Goal: Task Accomplishment & Management: Use online tool/utility

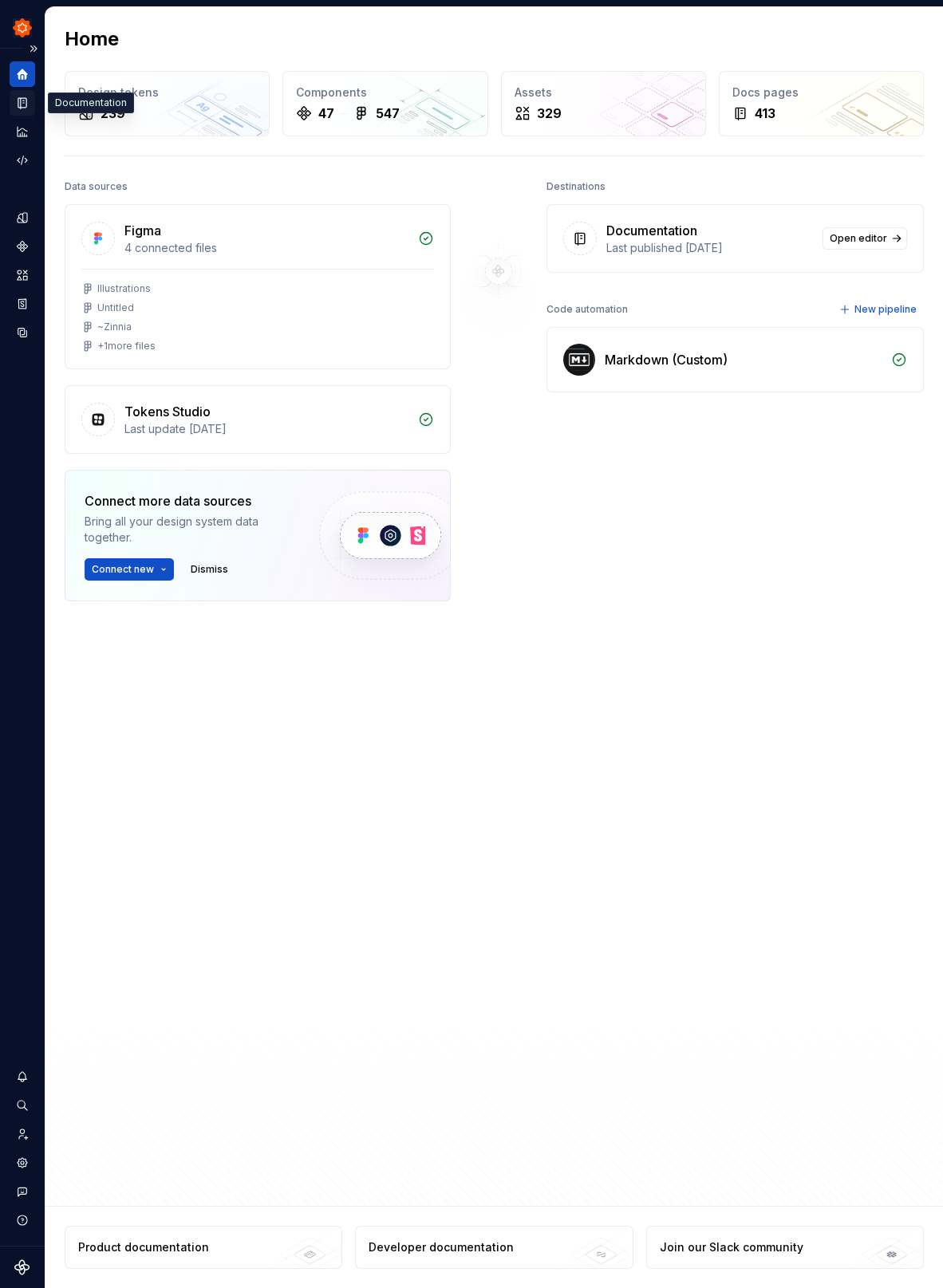
click at [20, 105] on icon "Documentation" at bounding box center [22, 104] width 8 height 11
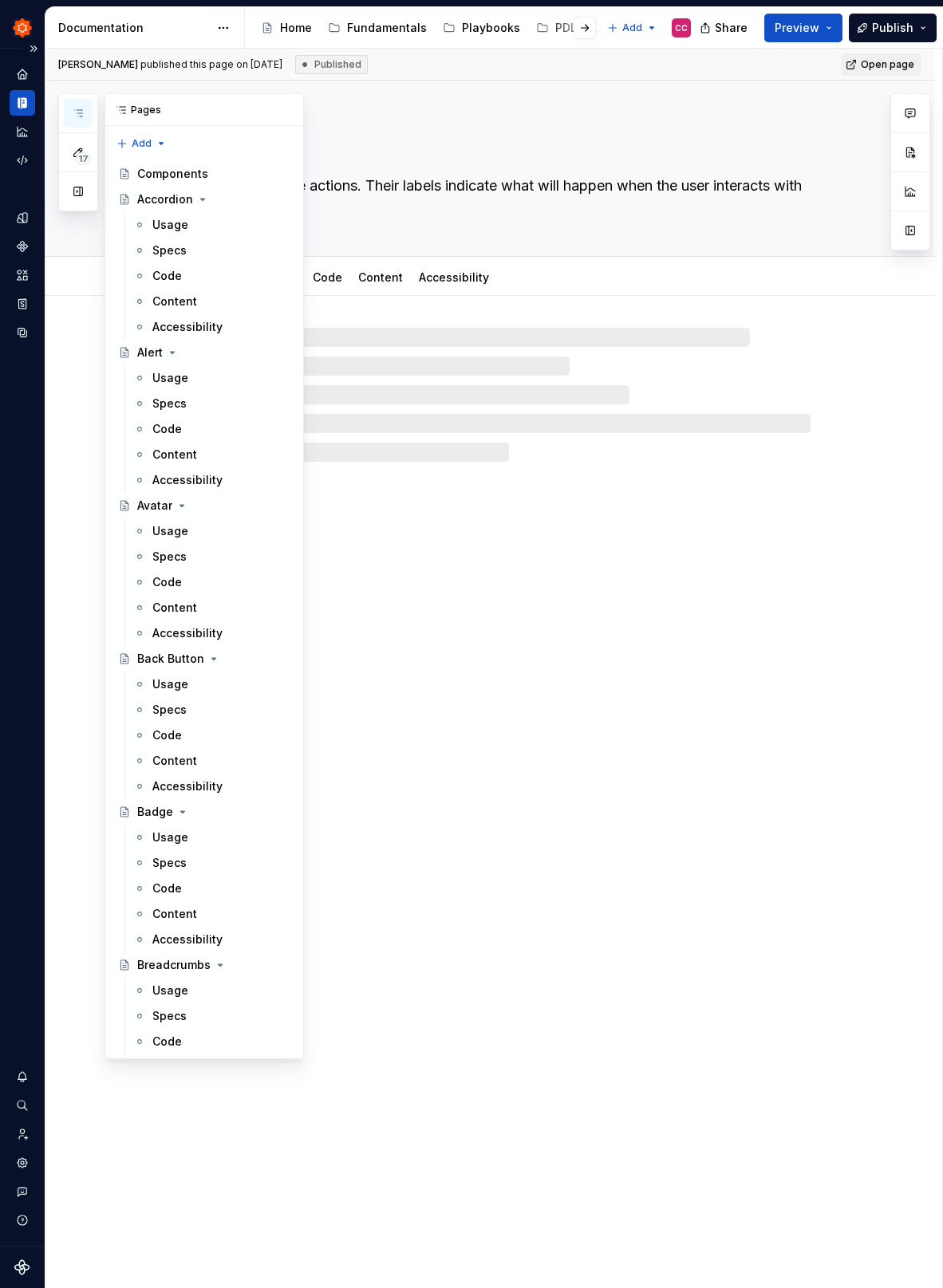
click at [80, 110] on icon "button" at bounding box center [78, 112] width 8 height 6
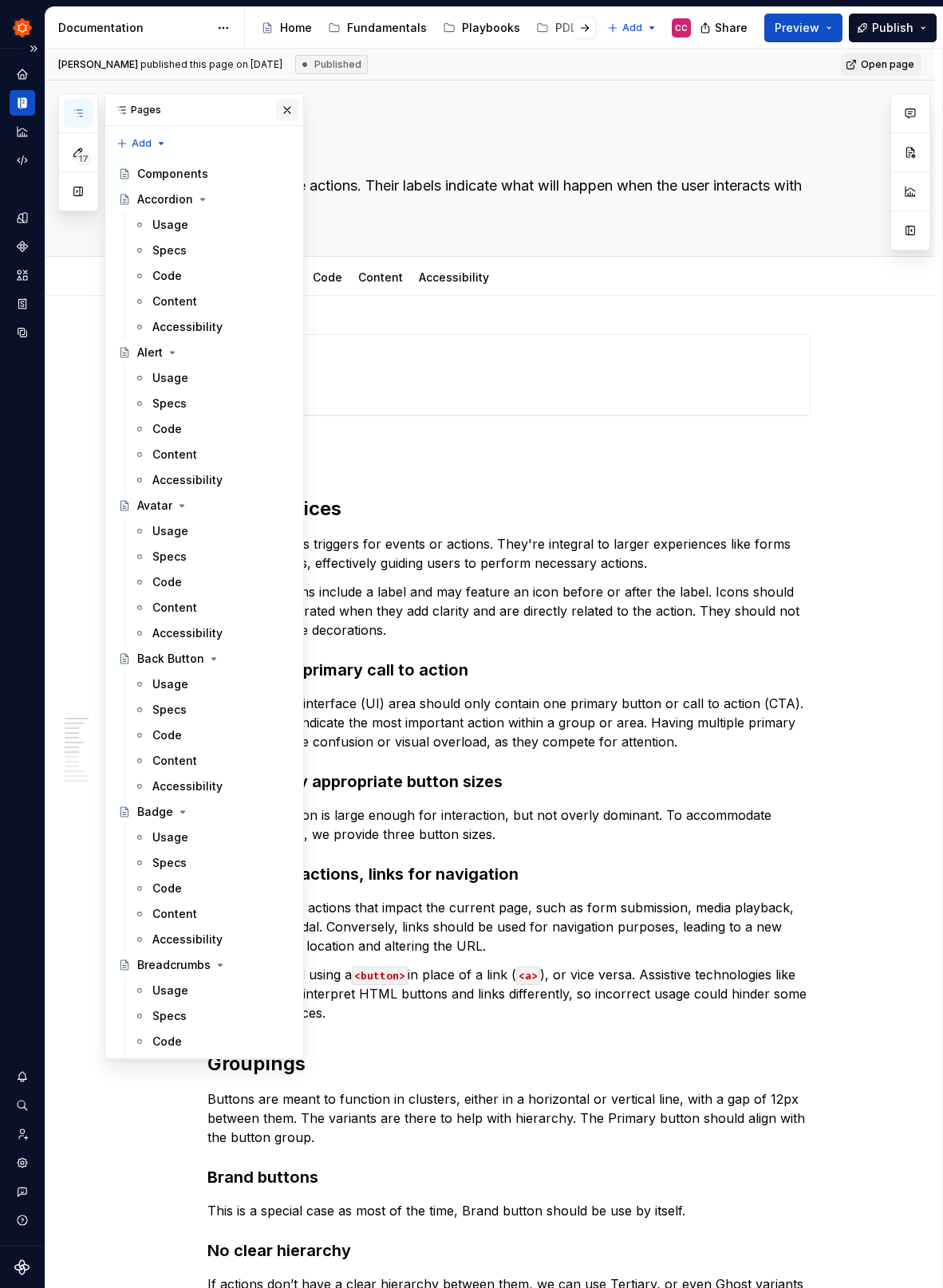
click at [288, 107] on button "button" at bounding box center [287, 110] width 22 height 22
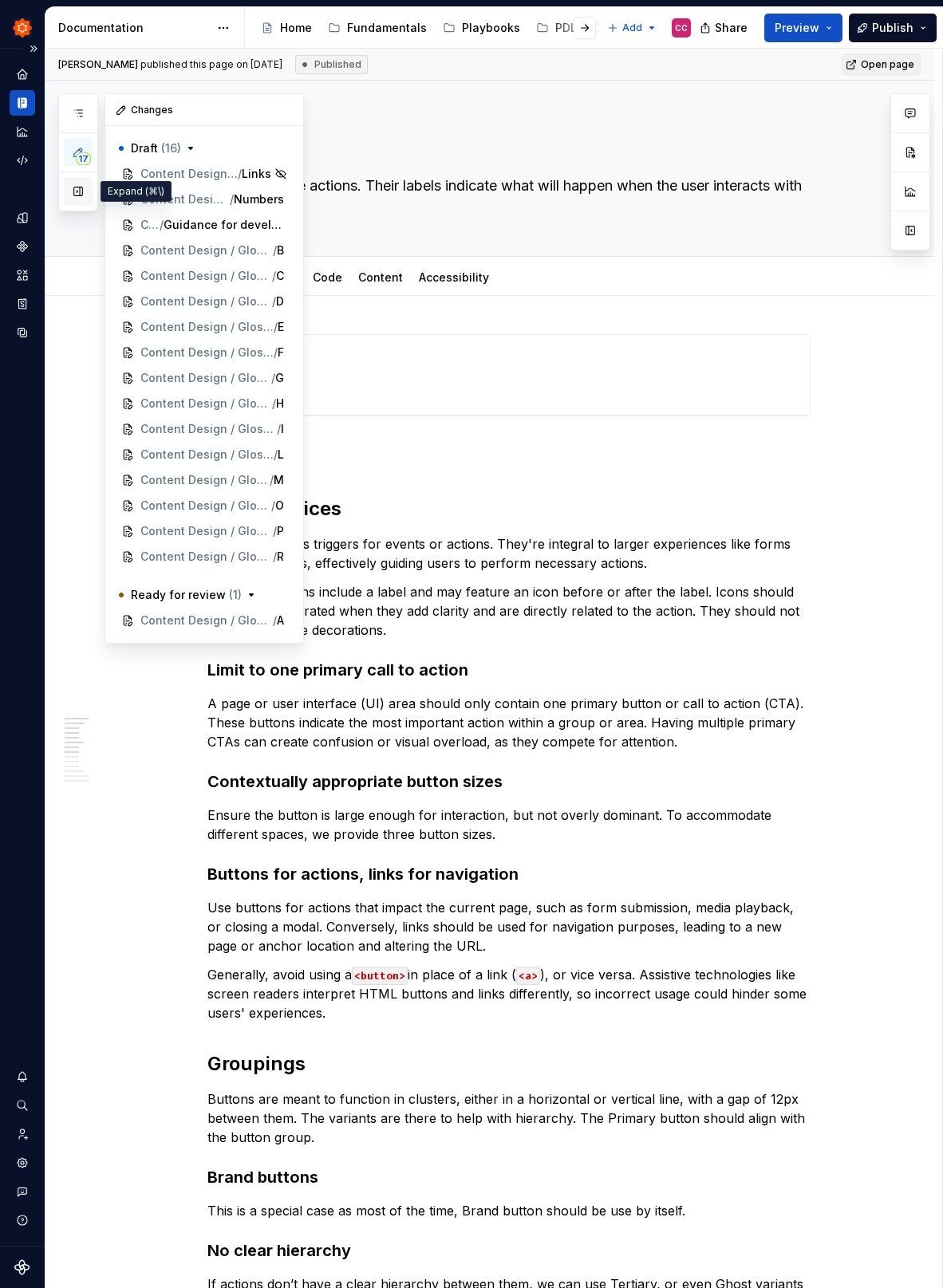
click at [73, 188] on button "button" at bounding box center [78, 191] width 28 height 28
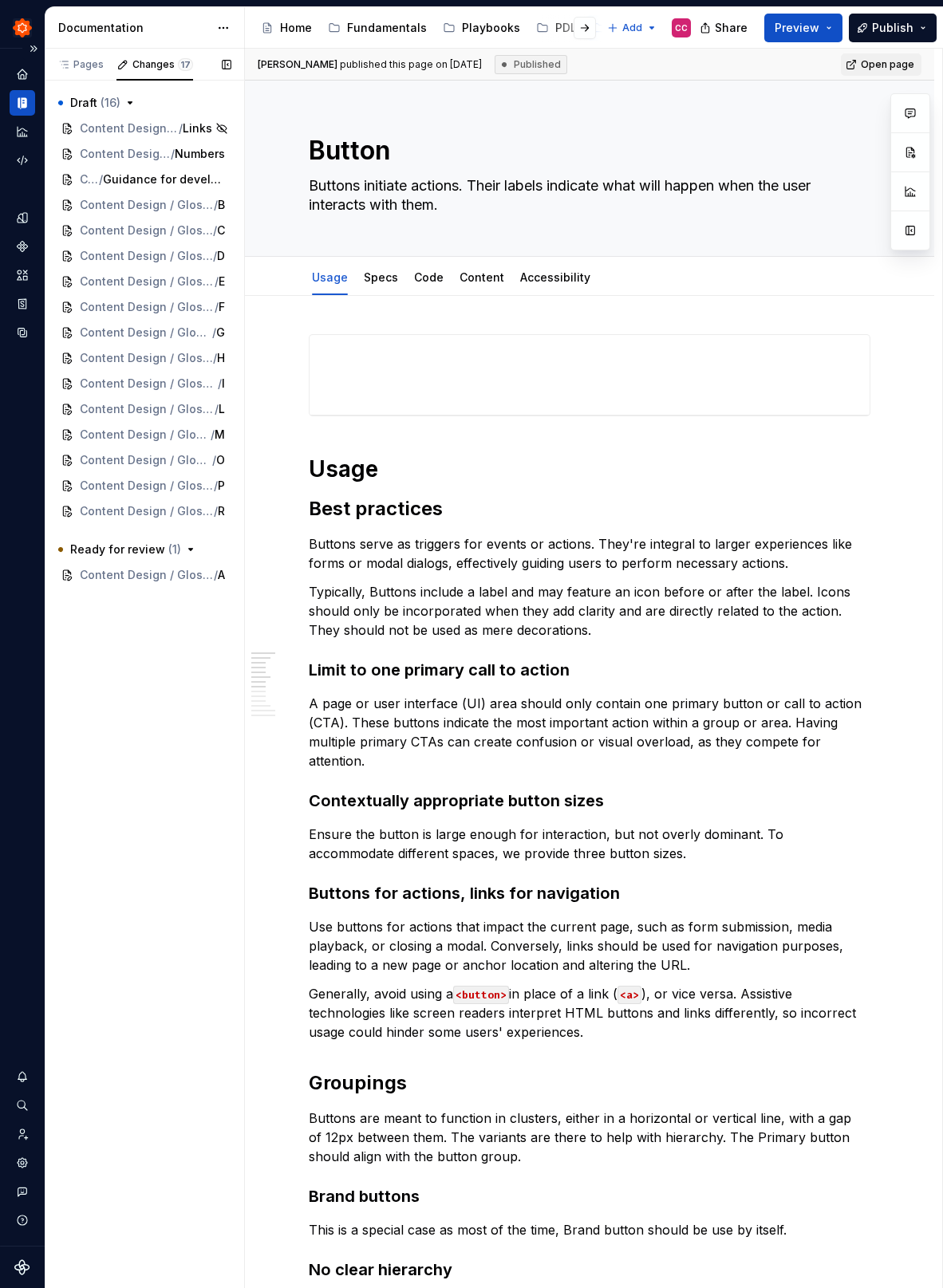
click at [144, 760] on div "Pages Changes 17 Add Accessibility guide for tree Page tree. Navigate the tree …" at bounding box center [143, 669] width 199 height 1240
click at [77, 69] on div "Pages" at bounding box center [80, 65] width 46 height 12
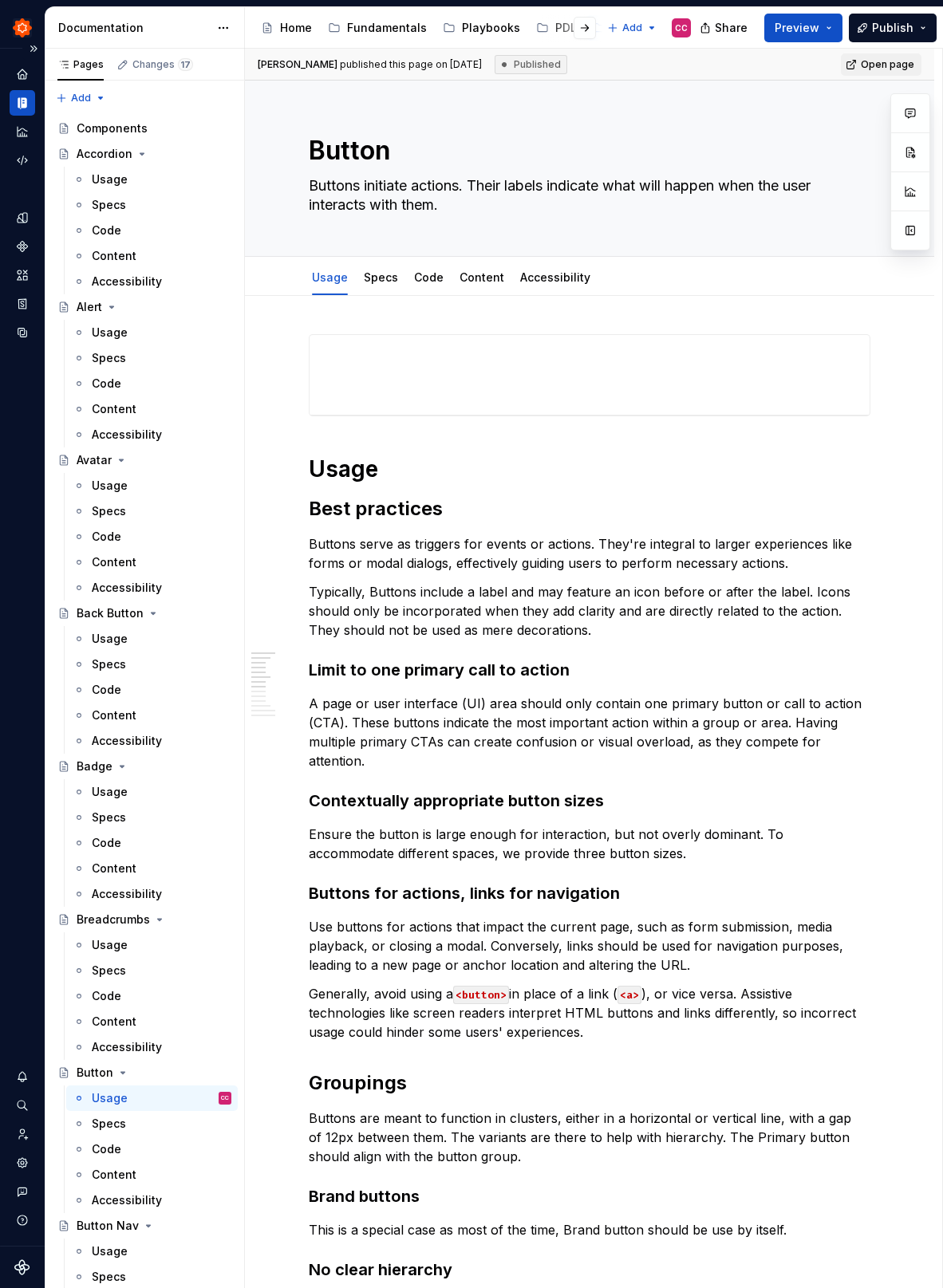
type textarea "*"
